Goal: Information Seeking & Learning: Learn about a topic

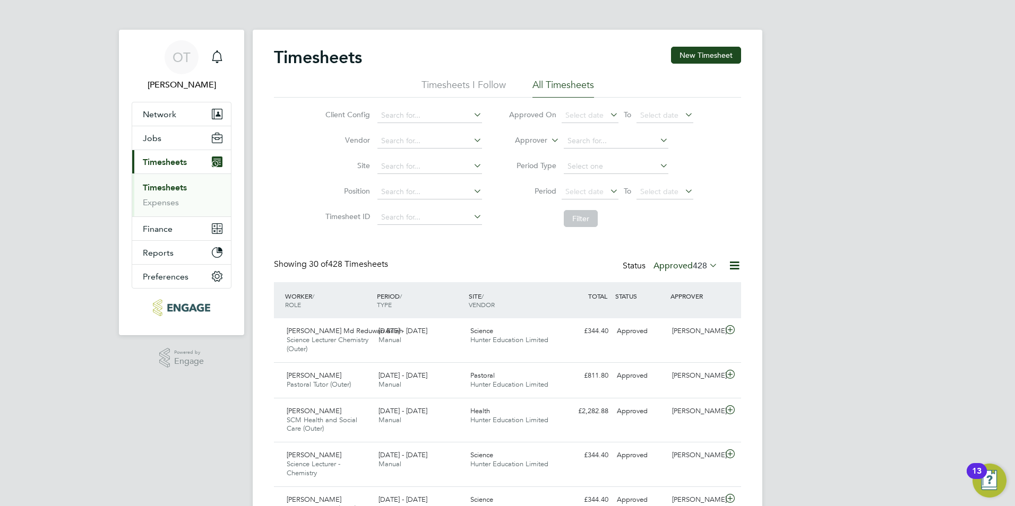
click at [167, 160] on span "Timesheets" at bounding box center [165, 162] width 44 height 10
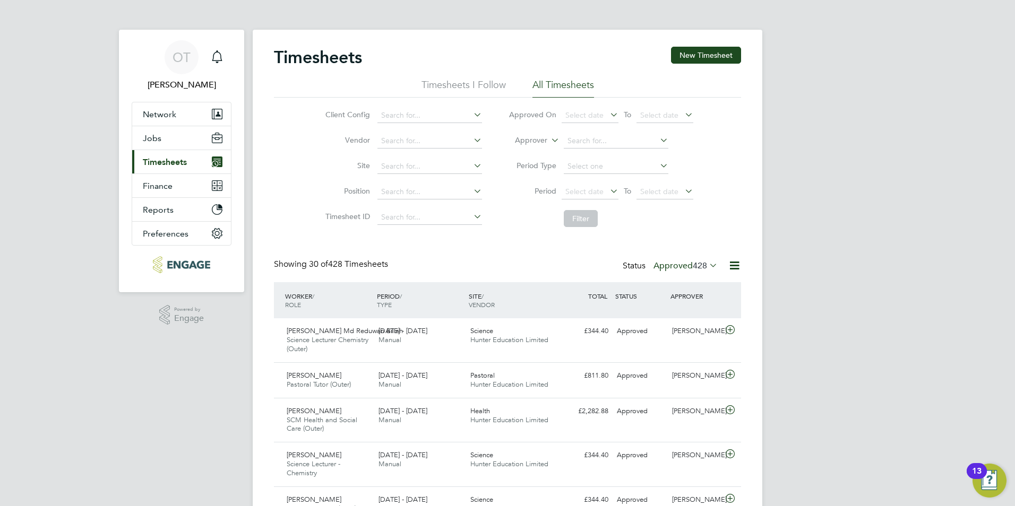
click at [167, 160] on span "Timesheets" at bounding box center [165, 162] width 44 height 10
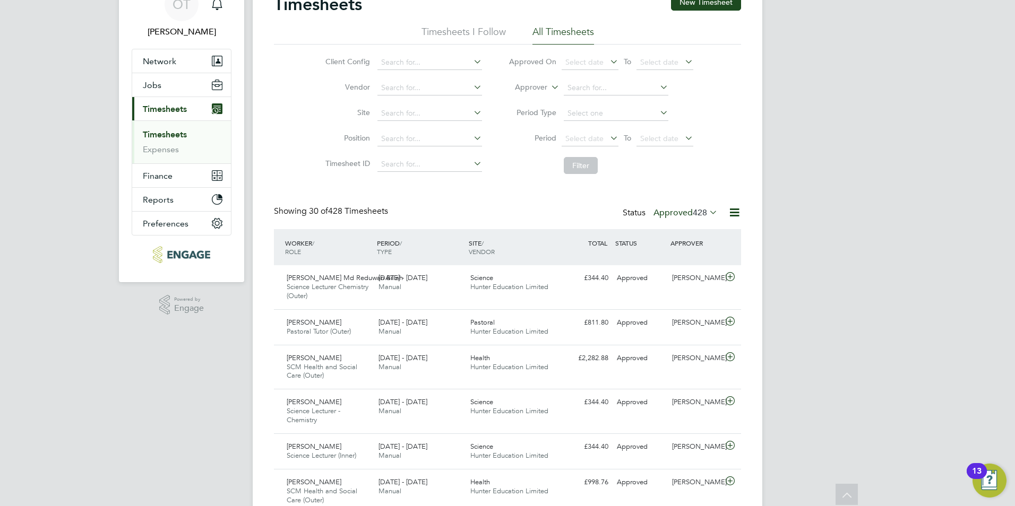
drag, startPoint x: 774, startPoint y: 270, endPoint x: 753, endPoint y: 272, distance: 21.3
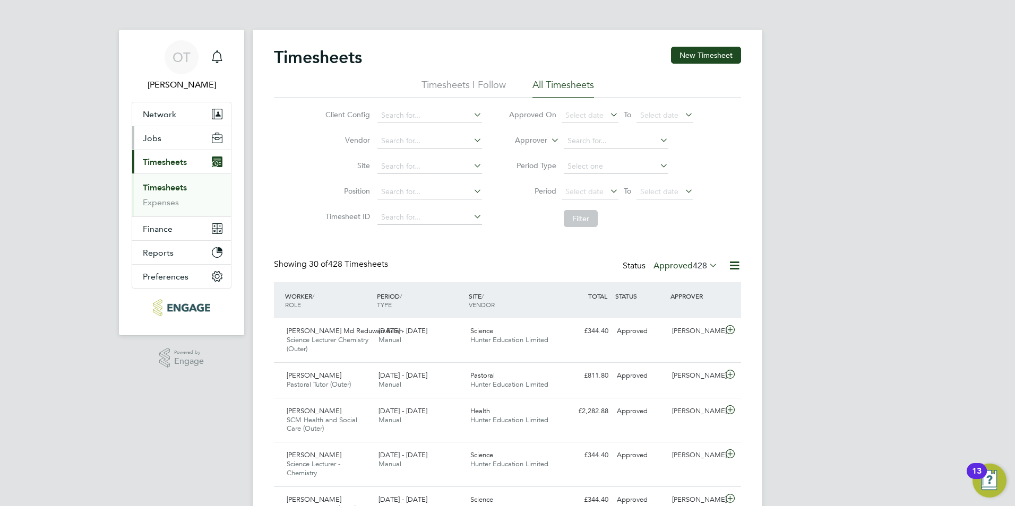
click at [166, 146] on button "Jobs" at bounding box center [181, 137] width 99 height 23
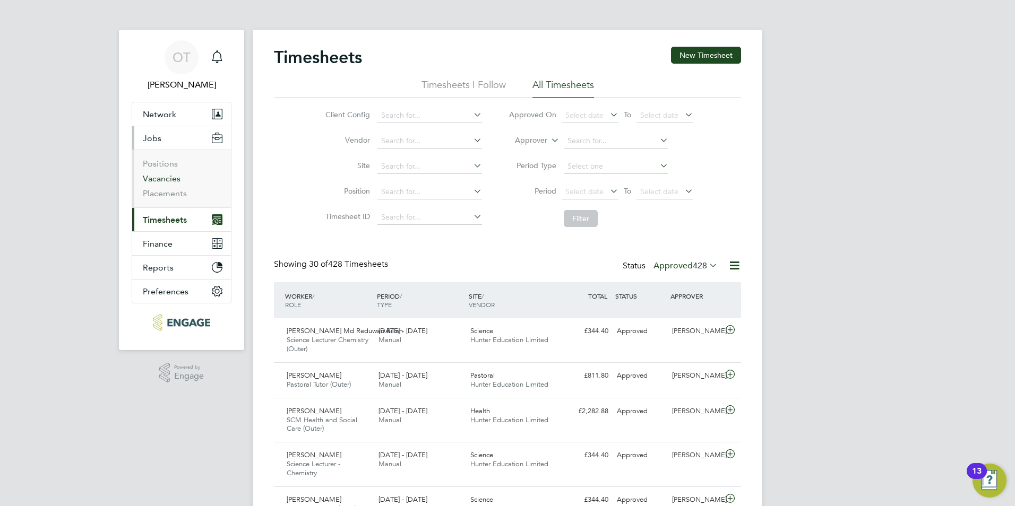
click at [170, 179] on link "Vacancies" at bounding box center [162, 179] width 38 height 10
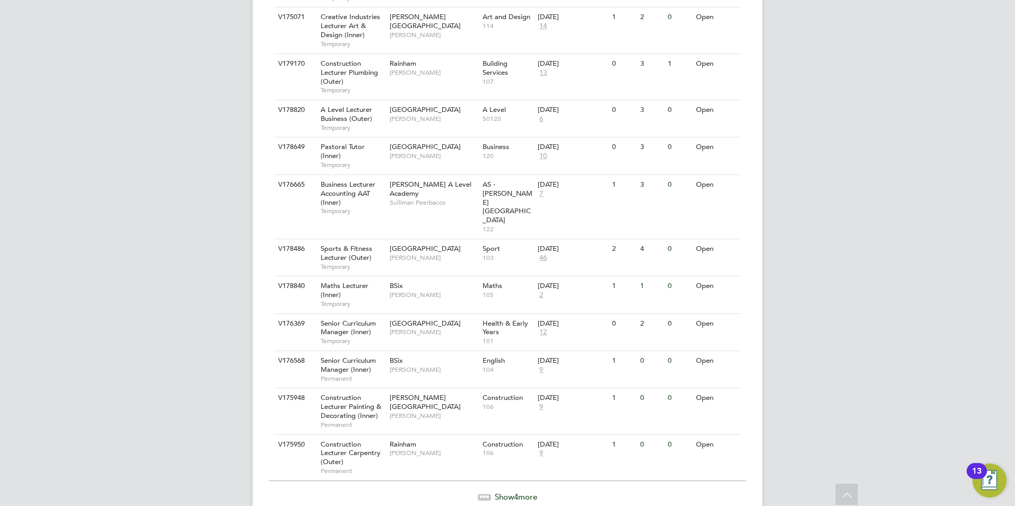
click at [495, 492] on span "Show 4 more" at bounding box center [516, 497] width 42 height 10
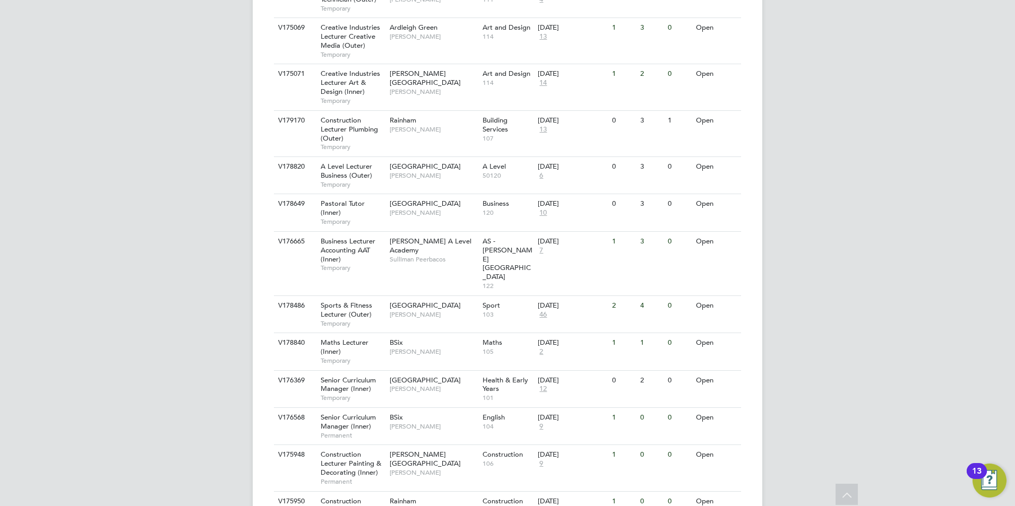
scroll to position [1115, 0]
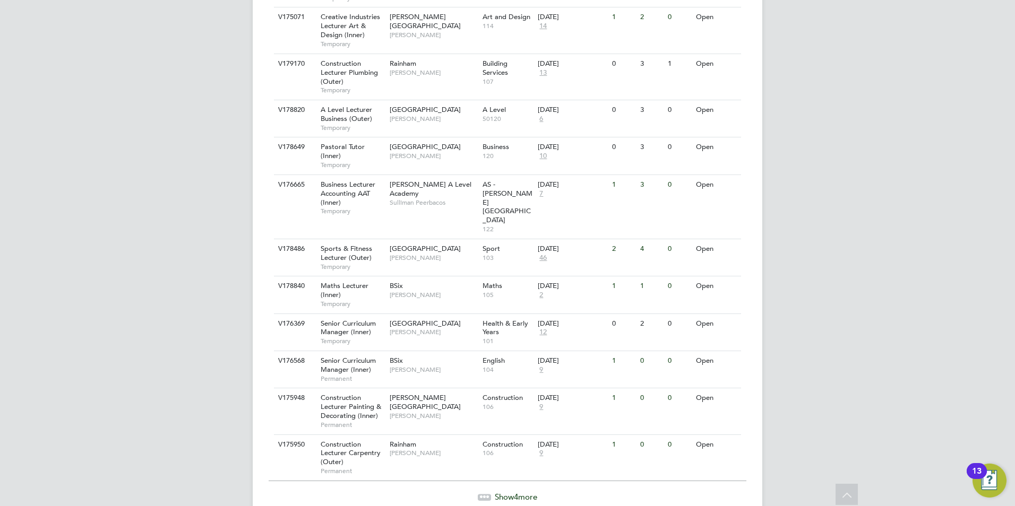
click at [509, 492] on span "Show 4 more" at bounding box center [516, 497] width 42 height 10
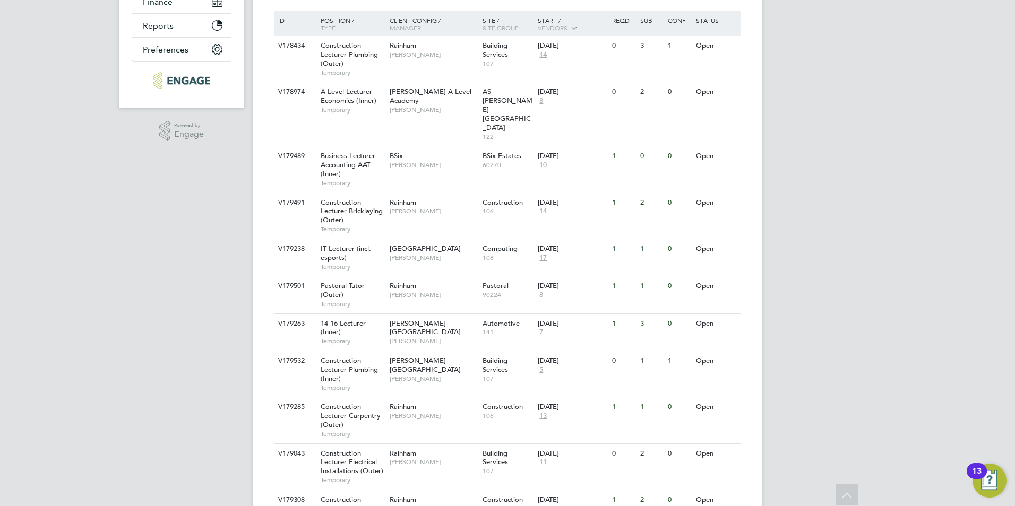
scroll to position [0, 0]
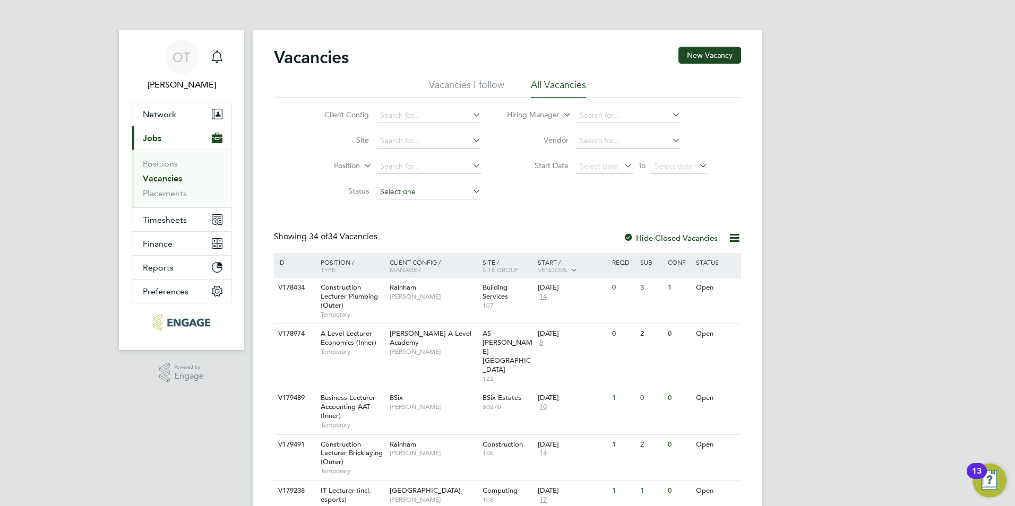
click at [438, 197] on input at bounding box center [428, 192] width 105 height 15
click at [438, 189] on input at bounding box center [428, 192] width 105 height 15
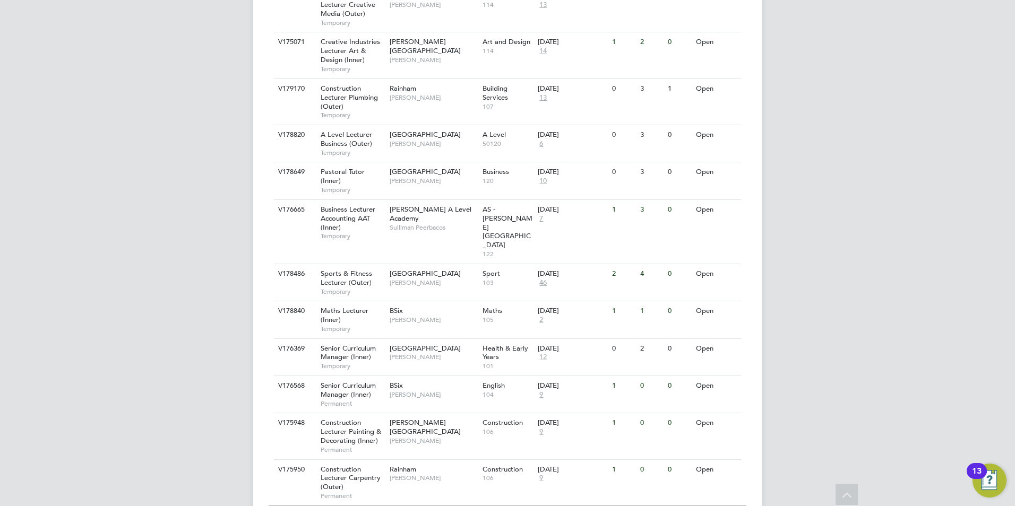
scroll to position [1115, 0]
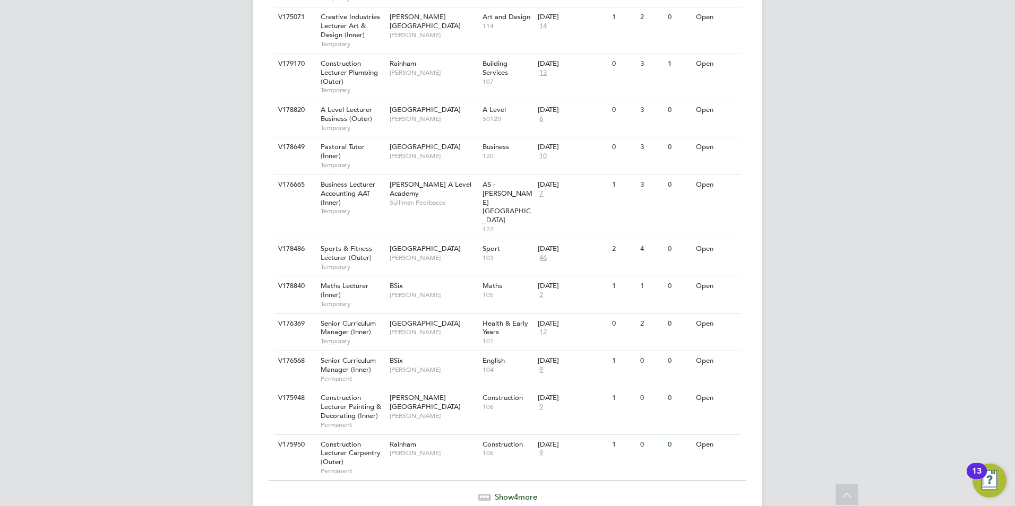
click at [510, 492] on span "Show 4 more" at bounding box center [516, 497] width 42 height 10
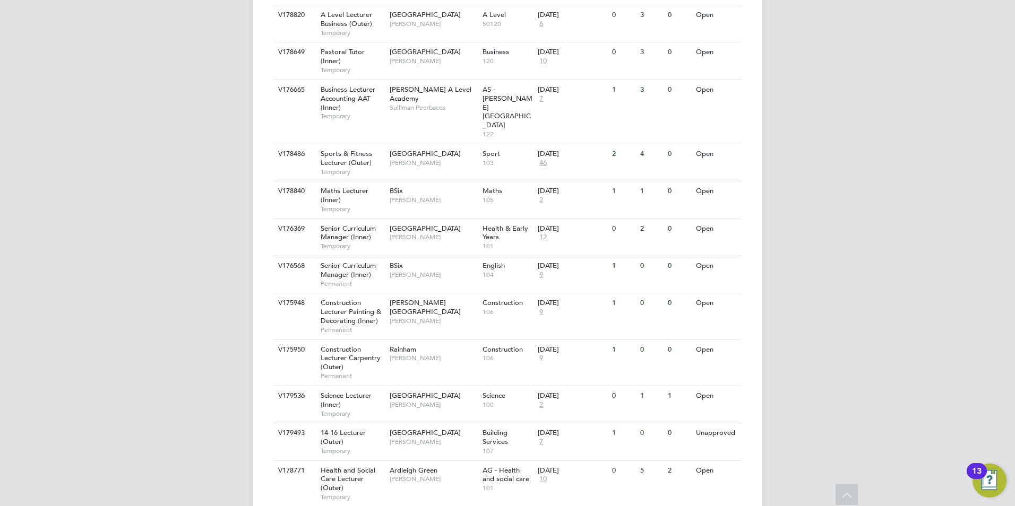
scroll to position [1250, 0]
